Goal: Task Accomplishment & Management: Use online tool/utility

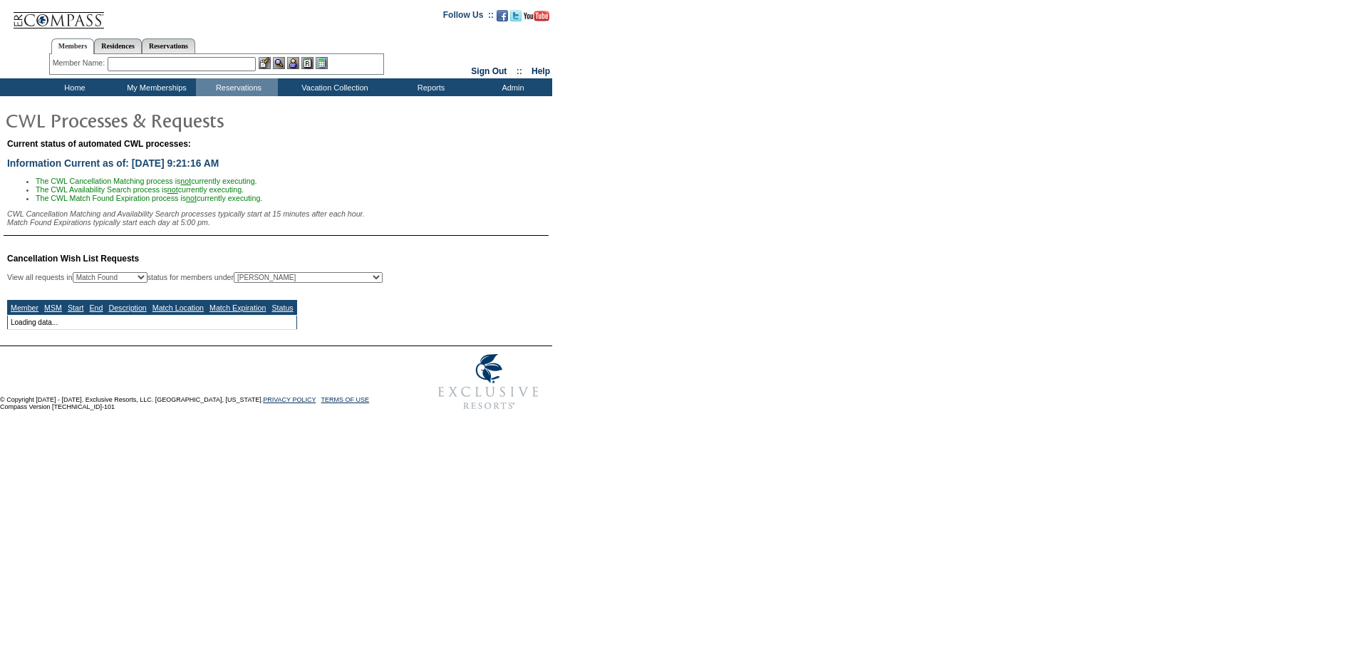
select select "50"
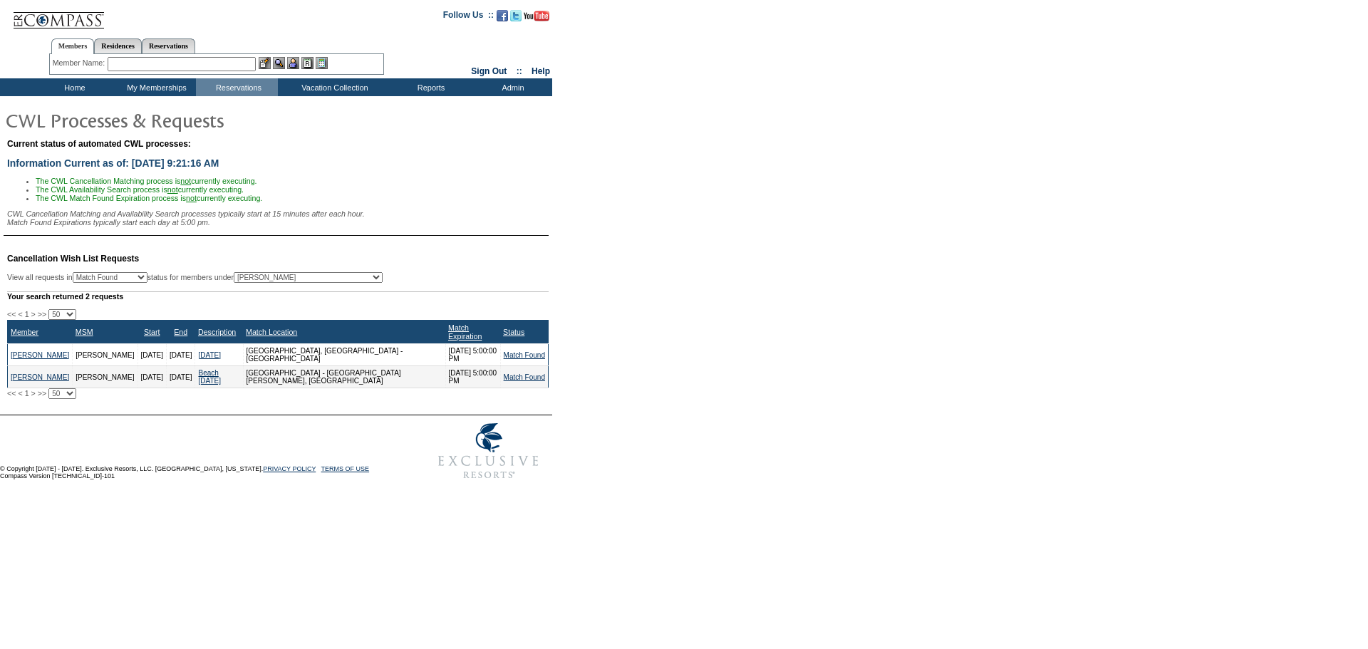
click at [328, 280] on select "All MSMs [PERSON_NAME] Accounting (MSM), Team Admin, IT Group Administrator, Me…" at bounding box center [308, 277] width 149 height 11
select select "-1"
click at [270, 280] on select "All MSMs [PERSON_NAME] Accounting (MSM), Team Admin, IT Group Administrator, Me…" at bounding box center [308, 277] width 149 height 11
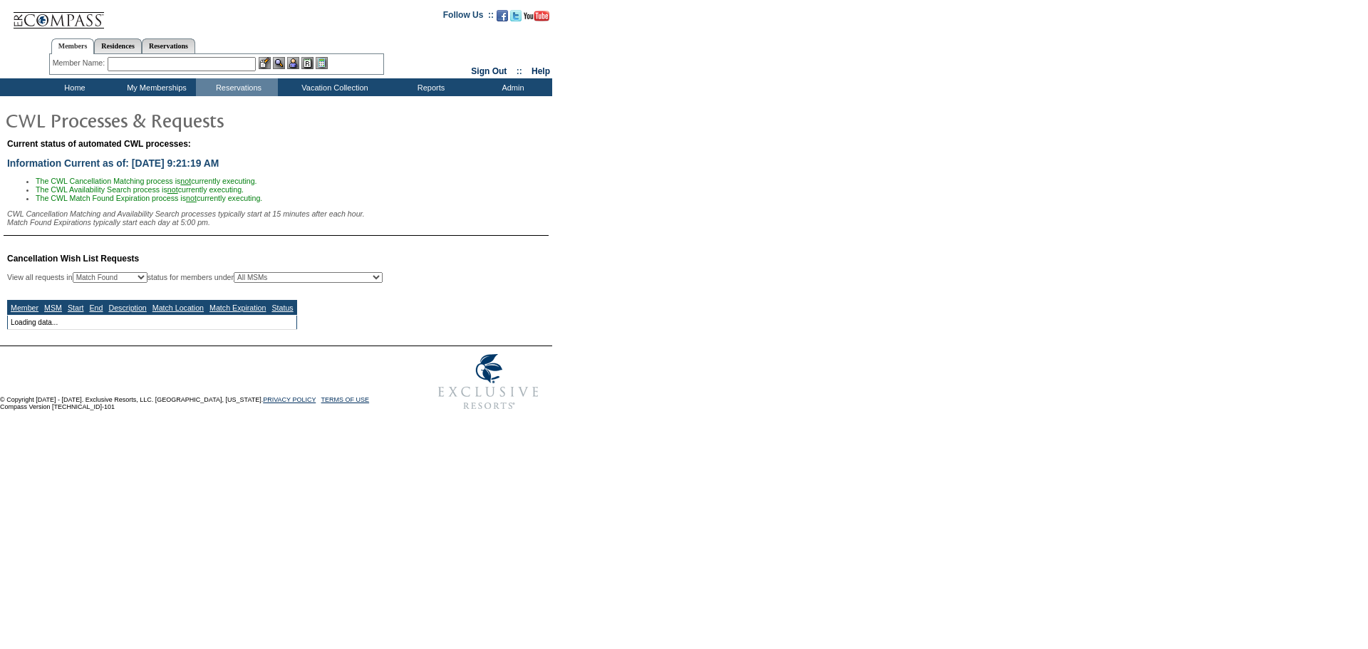
select select "50"
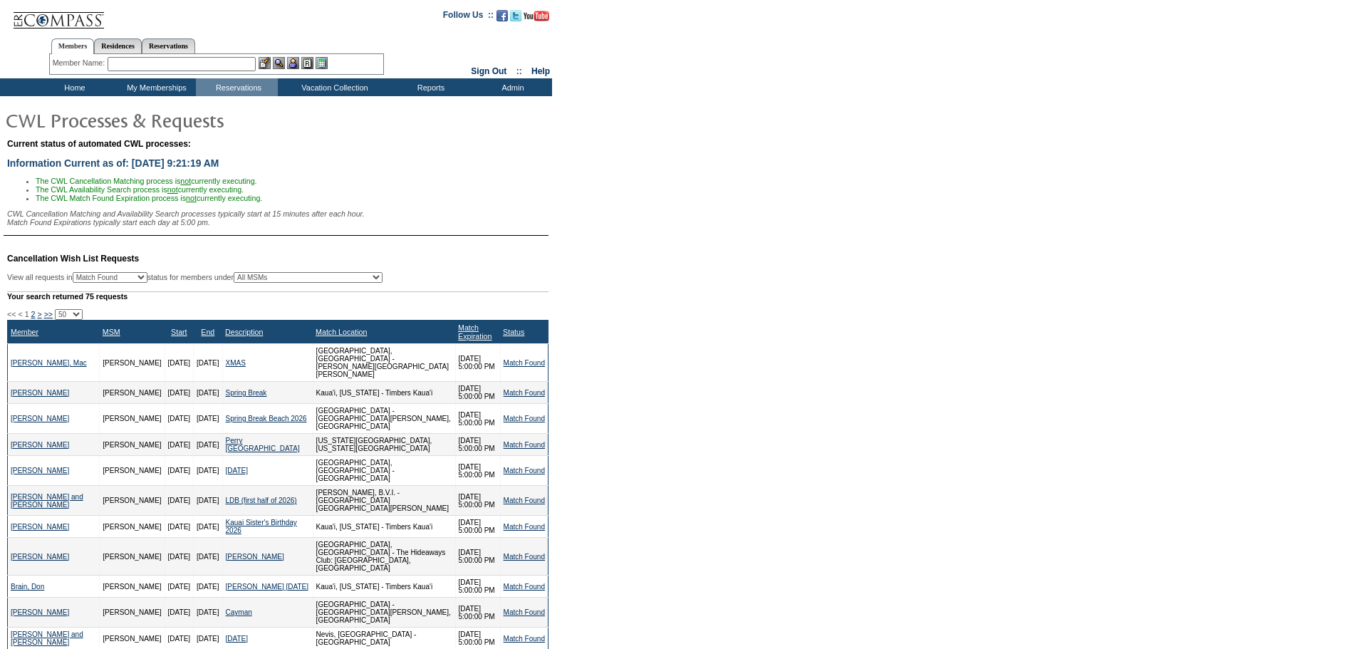
click at [474, 338] on div "Match Expiration" at bounding box center [477, 331] width 39 height 17
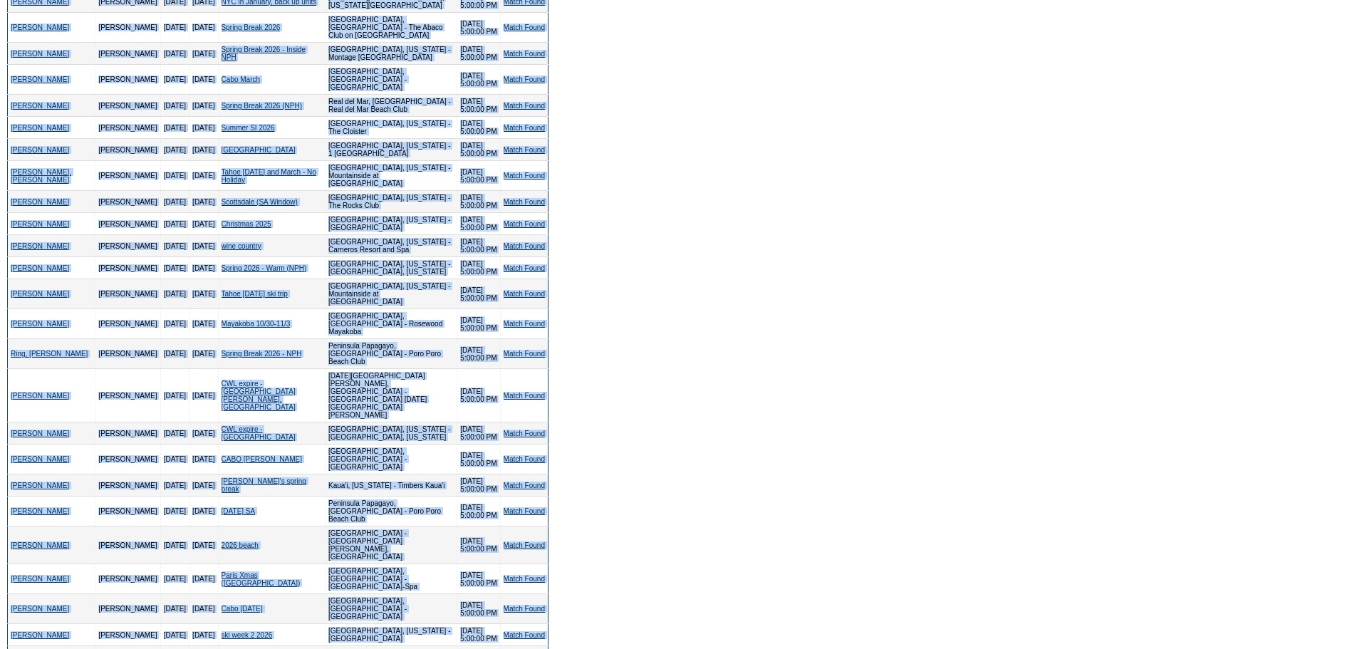
scroll to position [771, 0]
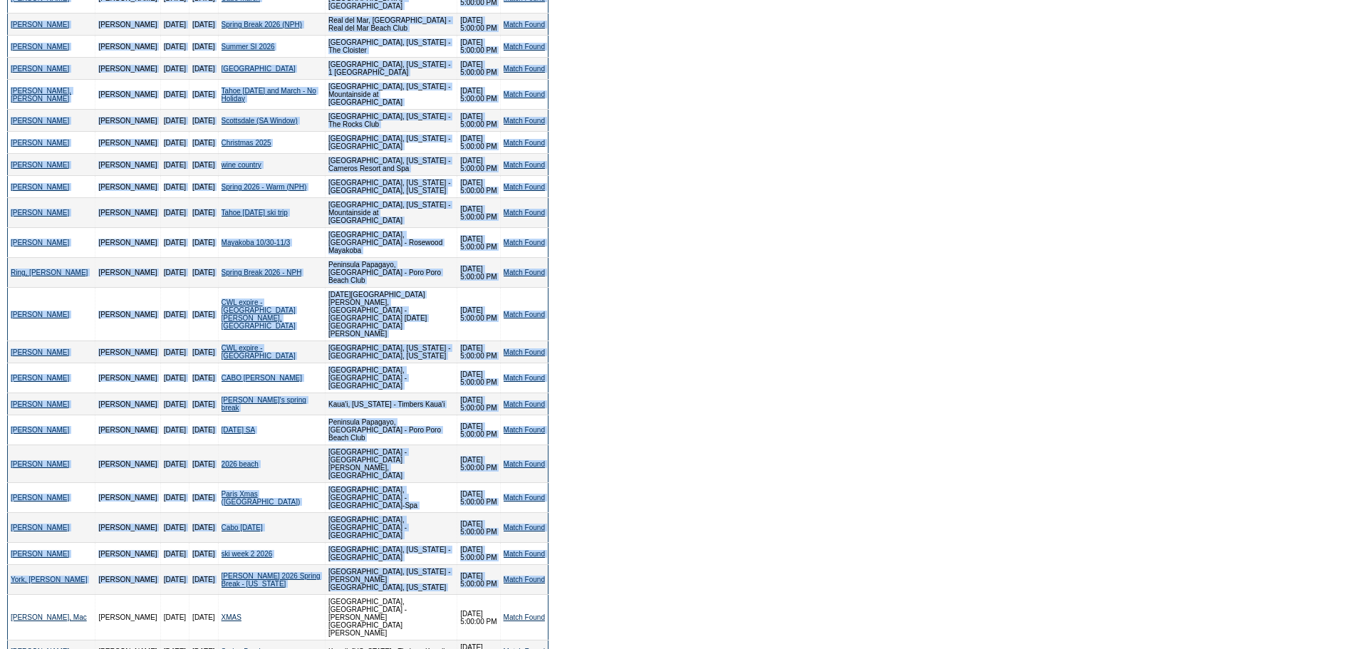
drag, startPoint x: 1, startPoint y: 341, endPoint x: 546, endPoint y: 422, distance: 550.8
click at [546, 422] on table "Cancellation Wish List Requests View all requests in Any Open / Processing Matc…" at bounding box center [276, 250] width 552 height 1564
copy div "<< < 1 2 > >> 10 25 50 100 500 Member MSM Start End Description Match Location …"
